Goal: Transaction & Acquisition: Purchase product/service

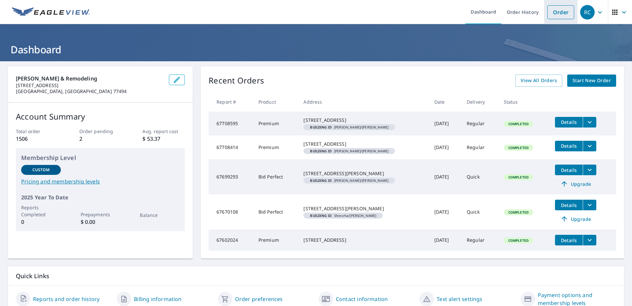
click at [558, 10] on link "Order" at bounding box center [561, 12] width 27 height 14
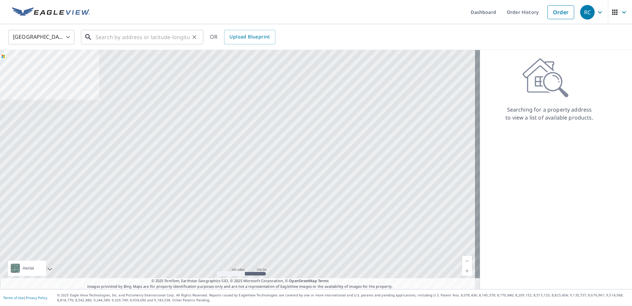
click at [174, 39] on input "text" at bounding box center [143, 37] width 94 height 19
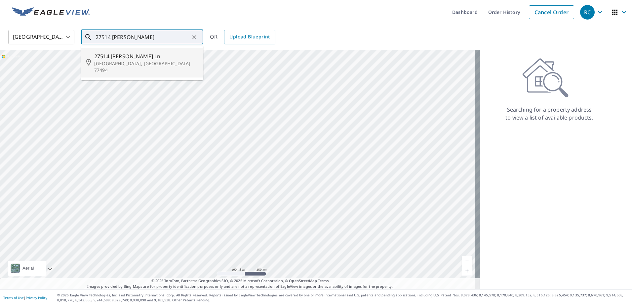
click at [121, 63] on p "[GEOGRAPHIC_DATA], [GEOGRAPHIC_DATA] 77494" at bounding box center [146, 66] width 104 height 13
type input "[STREET_ADDRESS][PERSON_NAME]"
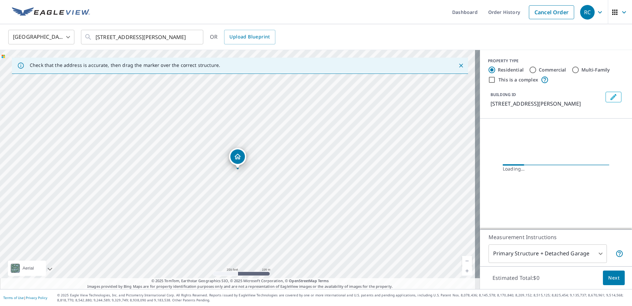
click at [462, 267] on link "Current Level 17, Zoom In" at bounding box center [467, 271] width 10 height 10
click at [463, 270] on link "Current Level 18, Zoom In" at bounding box center [467, 271] width 10 height 10
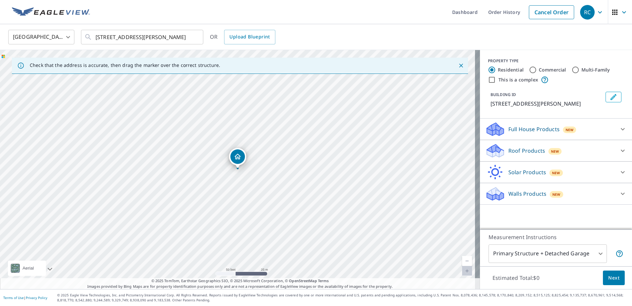
click at [463, 270] on link "Current Level 19, Zoom In Disabled" at bounding box center [467, 271] width 10 height 10
click at [610, 94] on icon "Edit building 1" at bounding box center [614, 97] width 8 height 8
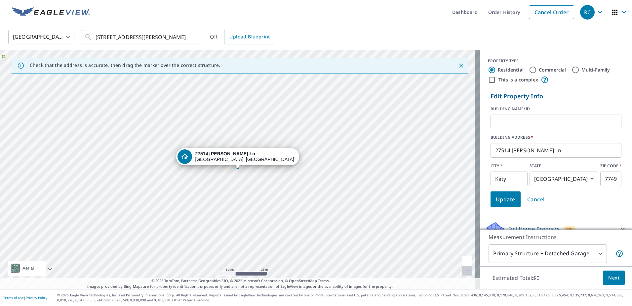
click at [515, 122] on input "text" at bounding box center [556, 121] width 131 height 19
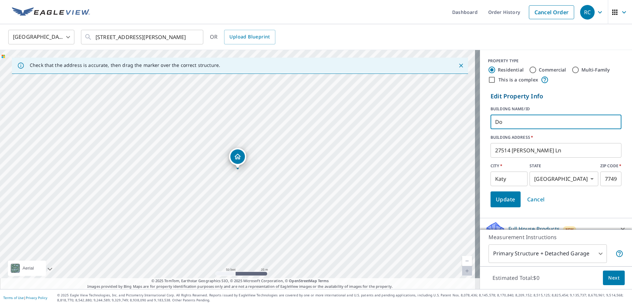
type input "D"
type input "[PERSON_NAME]/[PERSON_NAME]"
click at [497, 201] on span "Update" at bounding box center [506, 198] width 20 height 9
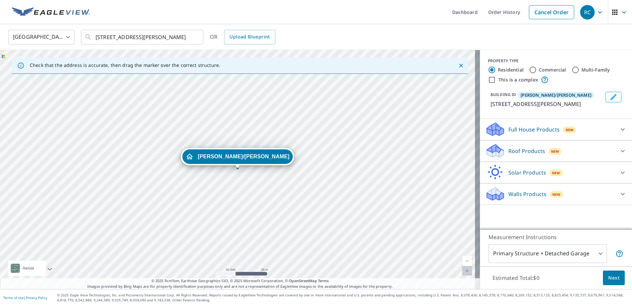
click at [619, 147] on icon at bounding box center [623, 151] width 8 height 8
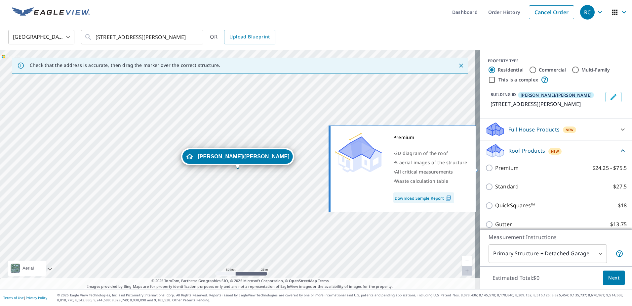
click at [485, 167] on input "Premium $24.25 - $75.5" at bounding box center [490, 168] width 10 height 8
checkbox input "true"
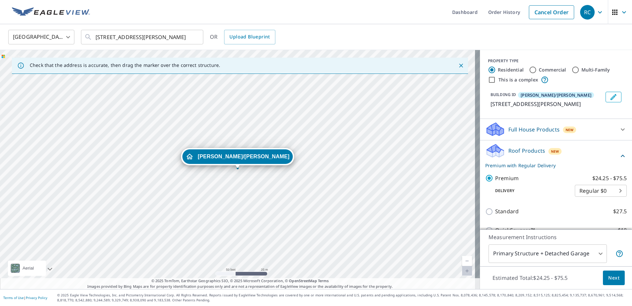
click at [608, 273] on span "Next" at bounding box center [613, 277] width 11 height 8
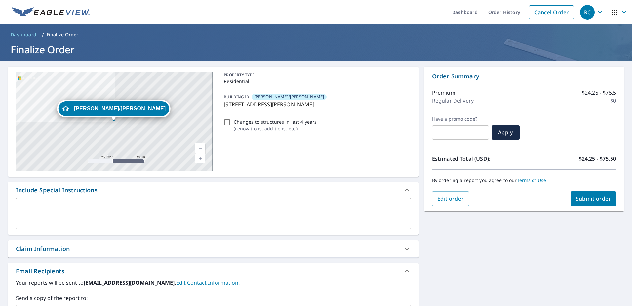
click at [582, 198] on span "Submit order" at bounding box center [593, 198] width 35 height 7
